Goal: Information Seeking & Learning: Learn about a topic

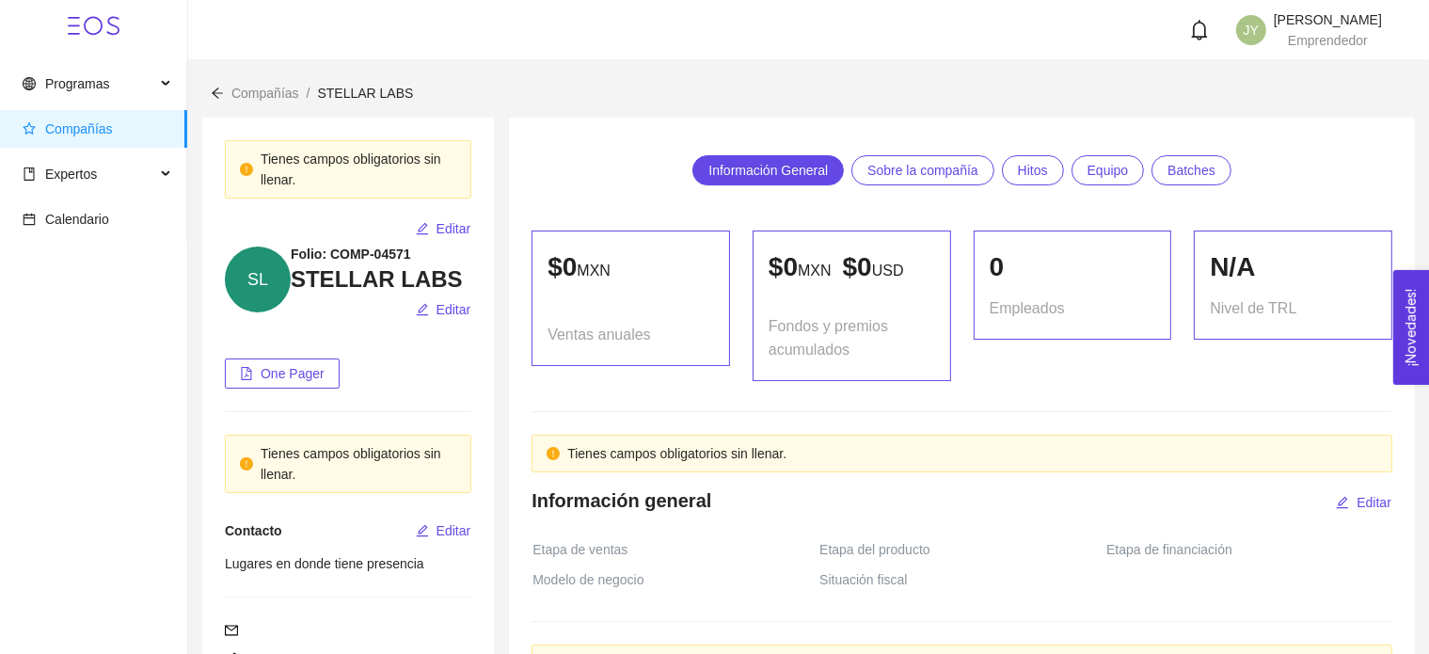
click at [1057, 89] on div "Compañías / STELLAR LABS /" at bounding box center [809, 93] width 1196 height 21
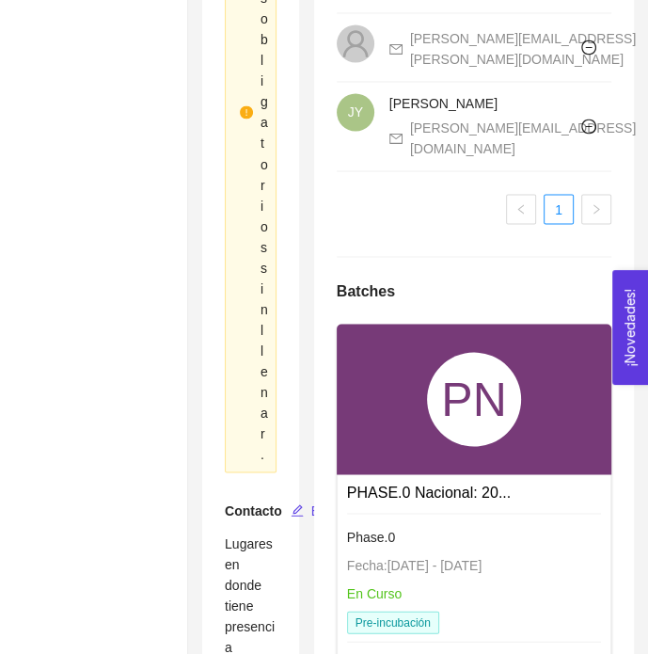
scroll to position [1466, 0]
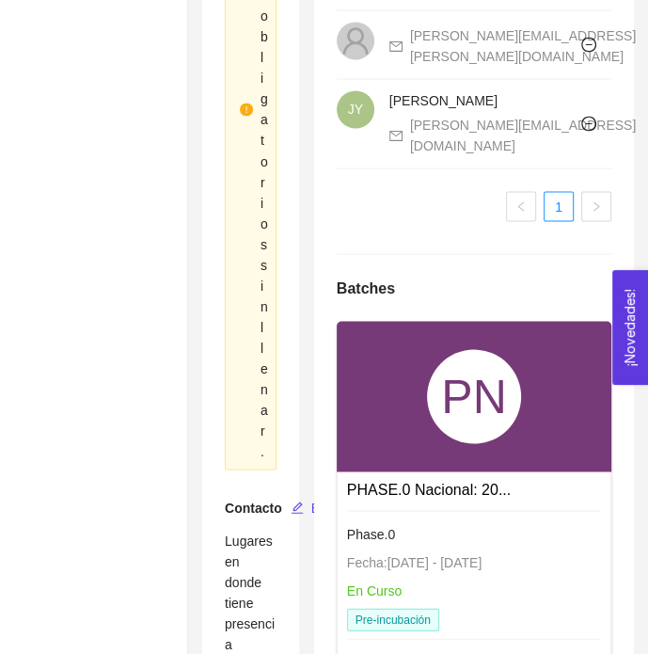
click at [439, 443] on div "PN" at bounding box center [474, 396] width 94 height 94
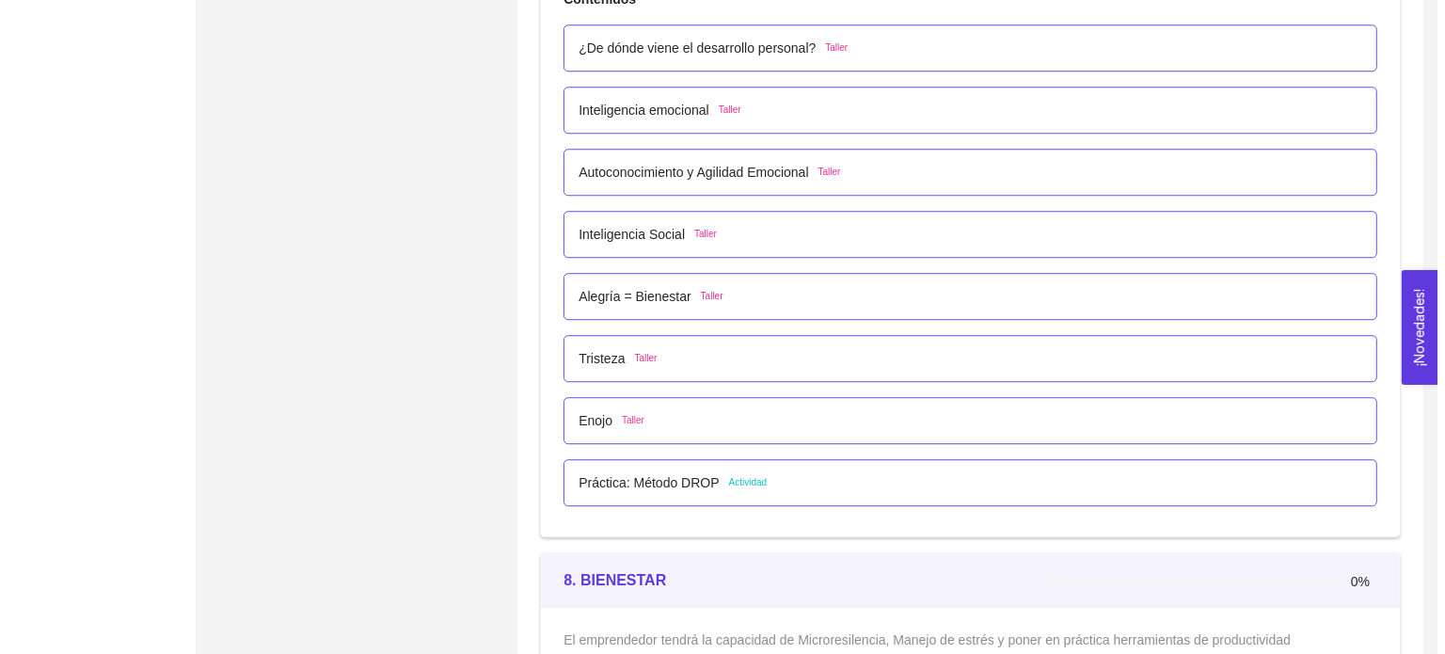
scroll to position [5221, 0]
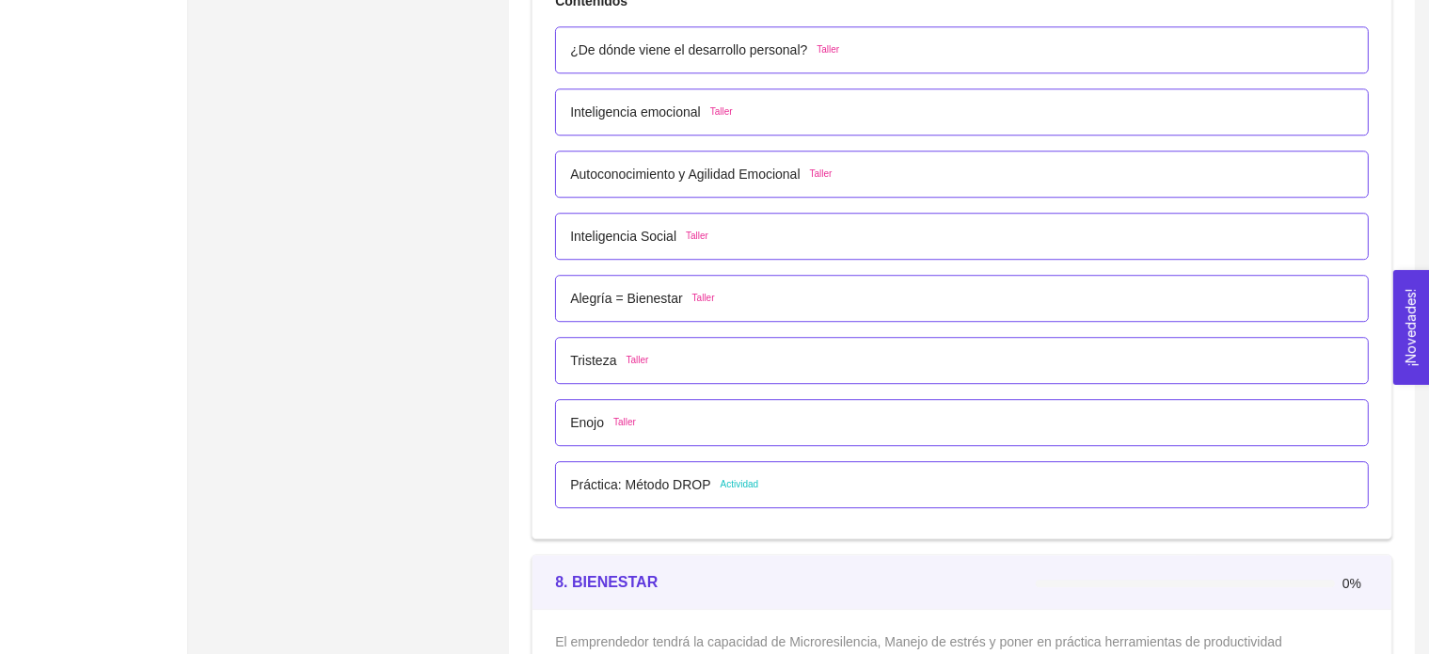
click at [634, 290] on p "Alegría = Bienestar" at bounding box center [626, 298] width 112 height 21
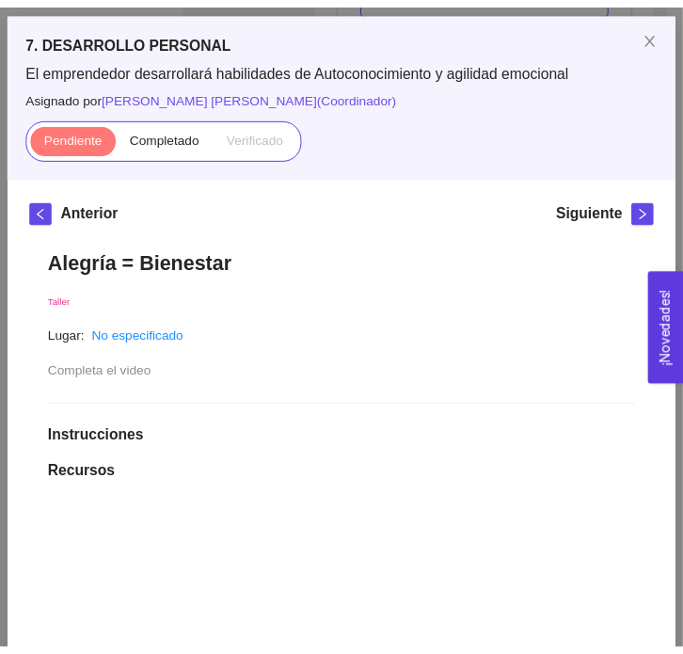
scroll to position [82, 0]
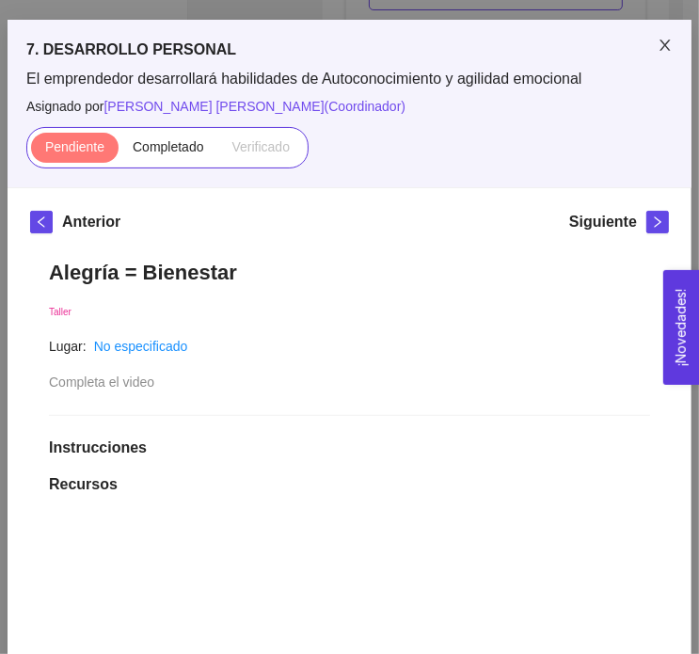
click at [658, 44] on icon "close" at bounding box center [665, 45] width 15 height 15
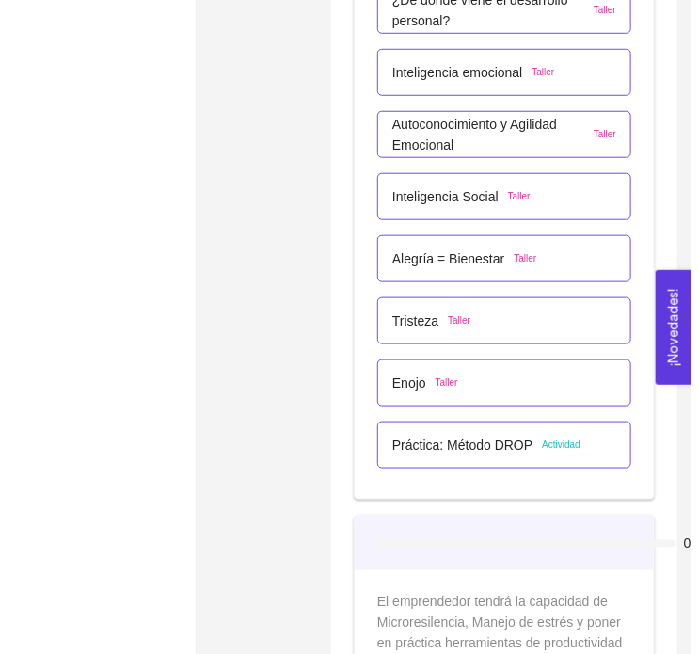
scroll to position [5464, 0]
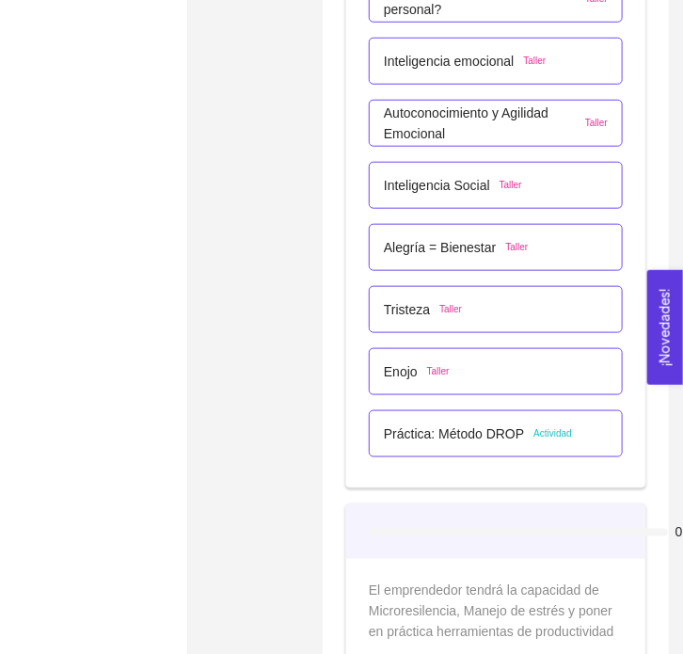
click at [410, 304] on p "Tristeza" at bounding box center [407, 309] width 46 height 21
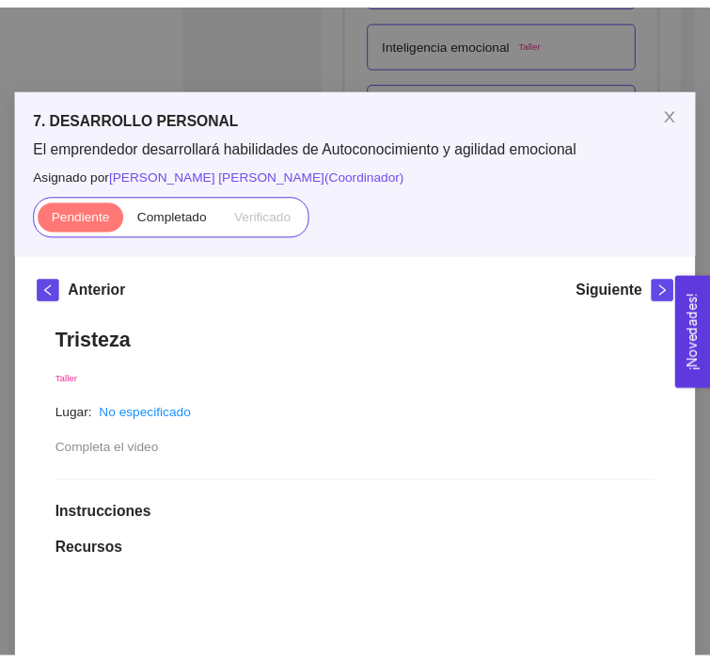
scroll to position [8, 0]
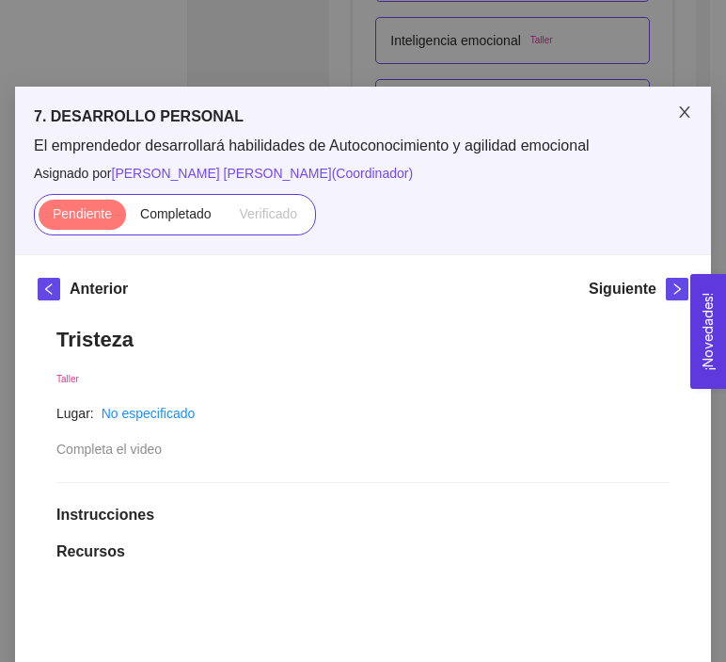
click at [678, 106] on icon "close" at bounding box center [685, 111] width 15 height 15
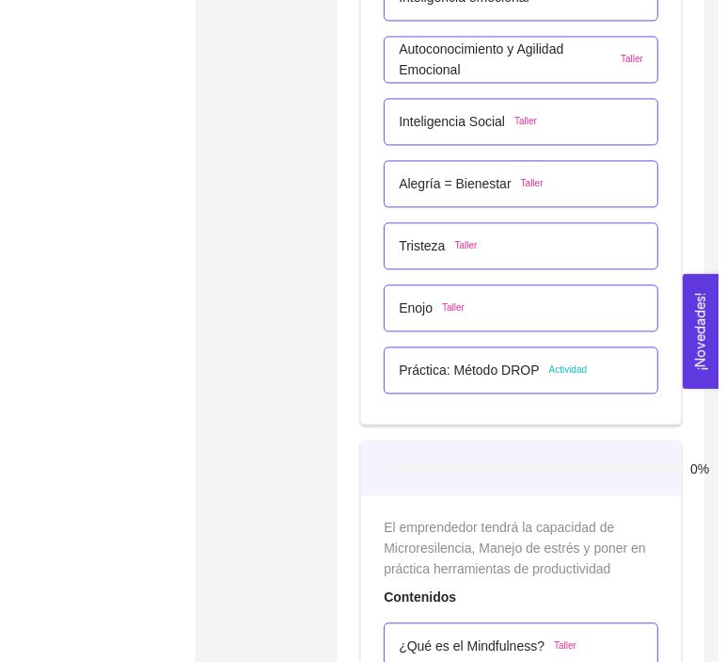
scroll to position [5510, 0]
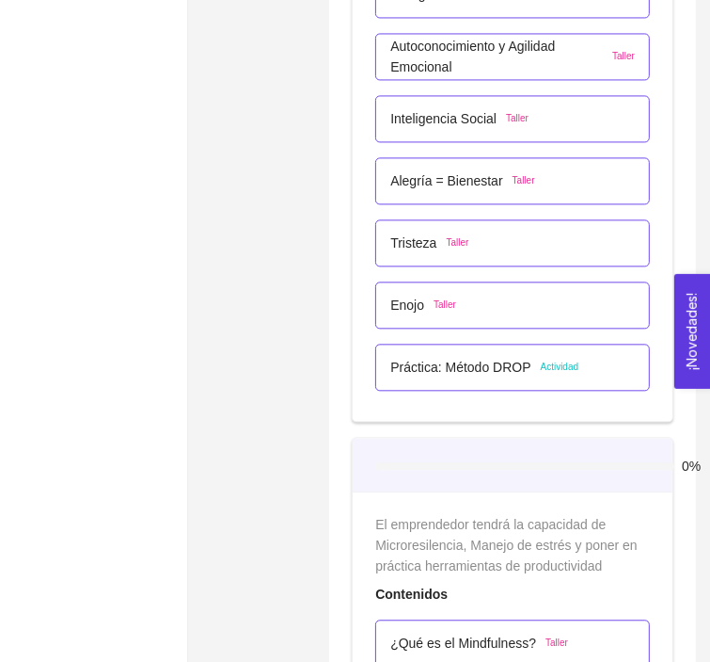
click at [414, 296] on p "Enojo" at bounding box center [408, 305] width 34 height 21
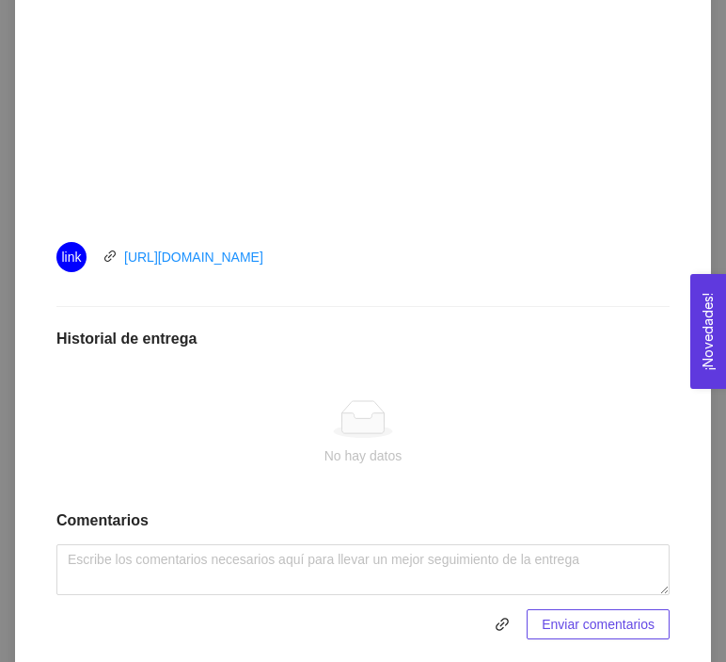
scroll to position [711, 0]
